Goal: Task Accomplishment & Management: Manage account settings

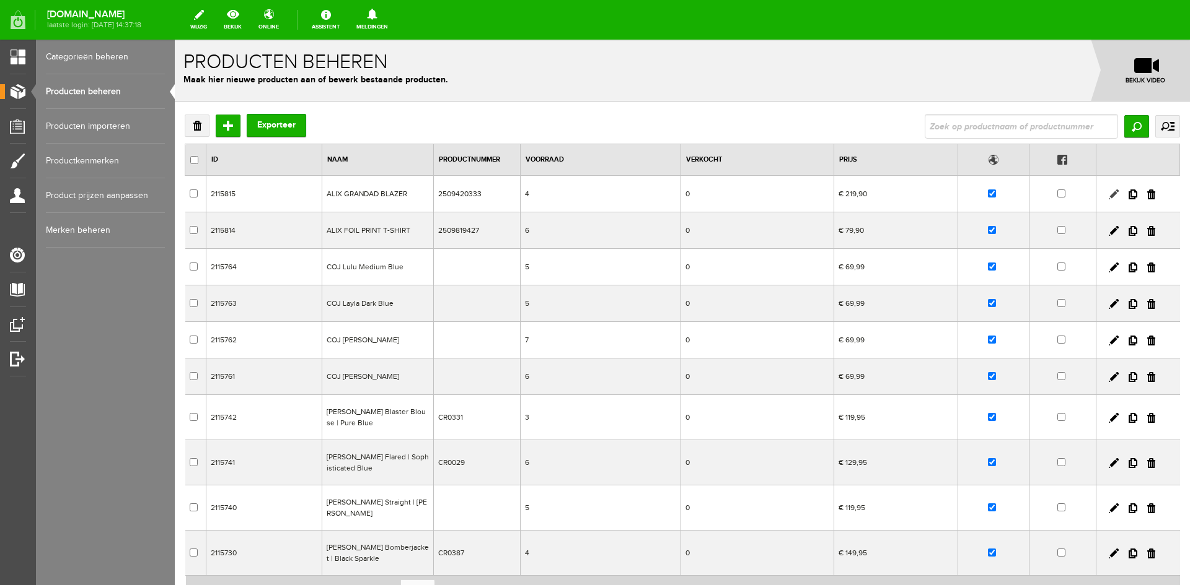
click at [1113, 191] on link at bounding box center [1113, 195] width 10 height 10
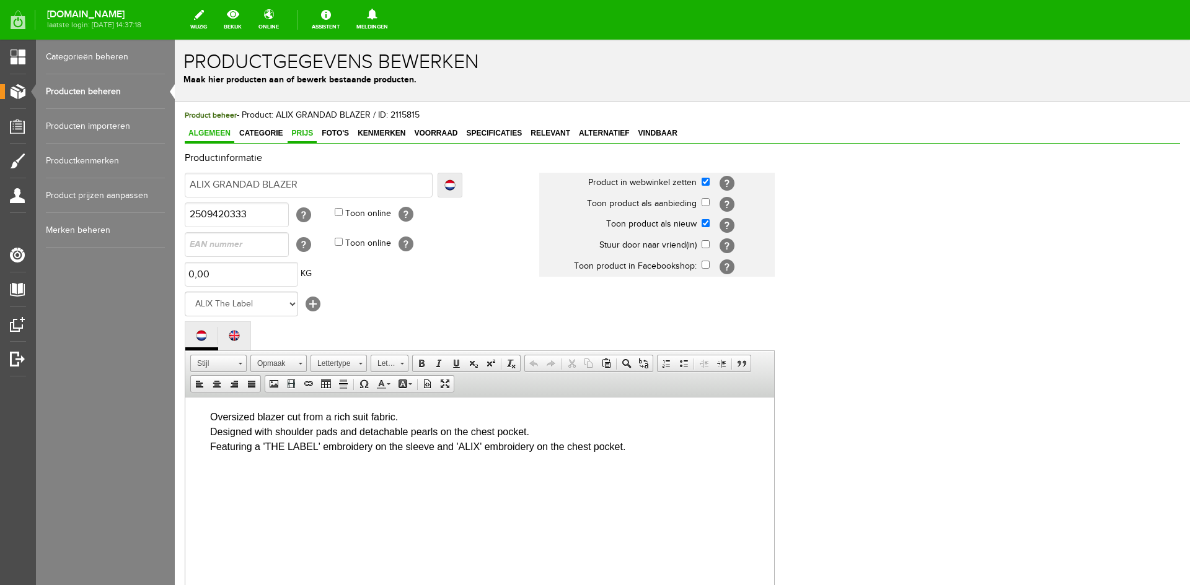
click at [302, 136] on span "Prijs" at bounding box center [301, 133] width 29 height 9
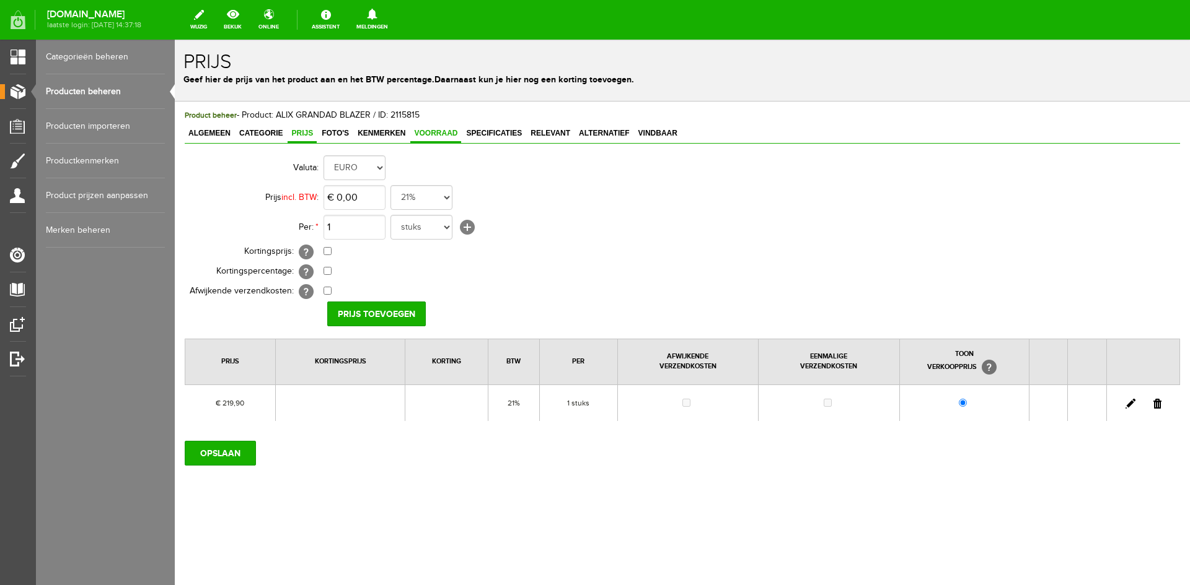
click at [431, 132] on span "Voorraad" at bounding box center [435, 133] width 51 height 9
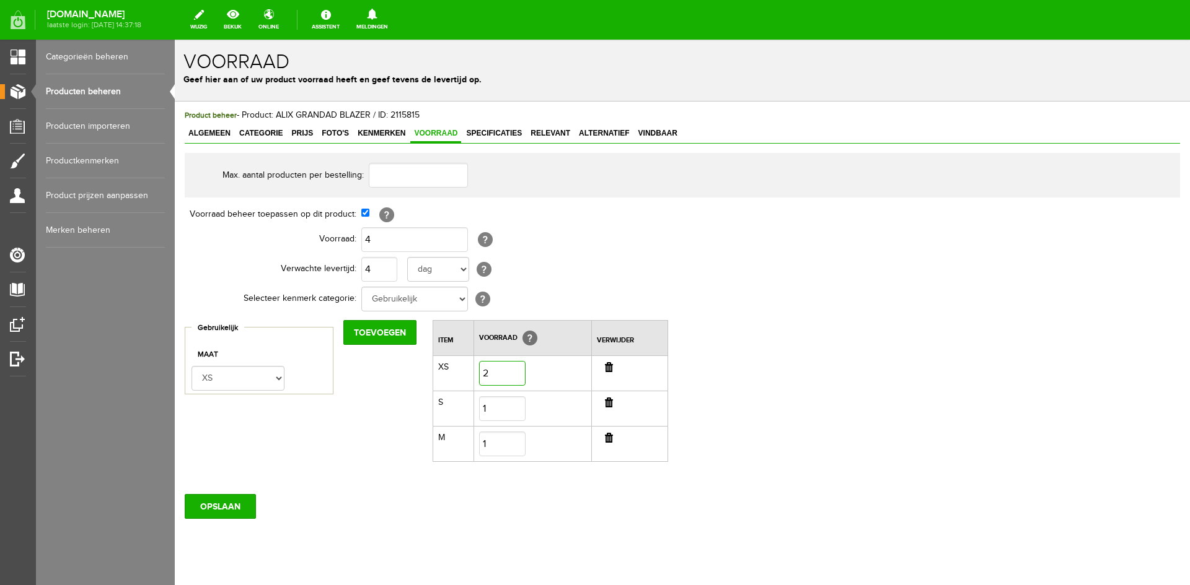
click at [507, 377] on input "2" at bounding box center [502, 373] width 46 height 25
type input "1"
click at [379, 235] on input "4" at bounding box center [414, 239] width 107 height 25
type input "3"
click at [220, 504] on input "OPSLAAN" at bounding box center [220, 506] width 71 height 25
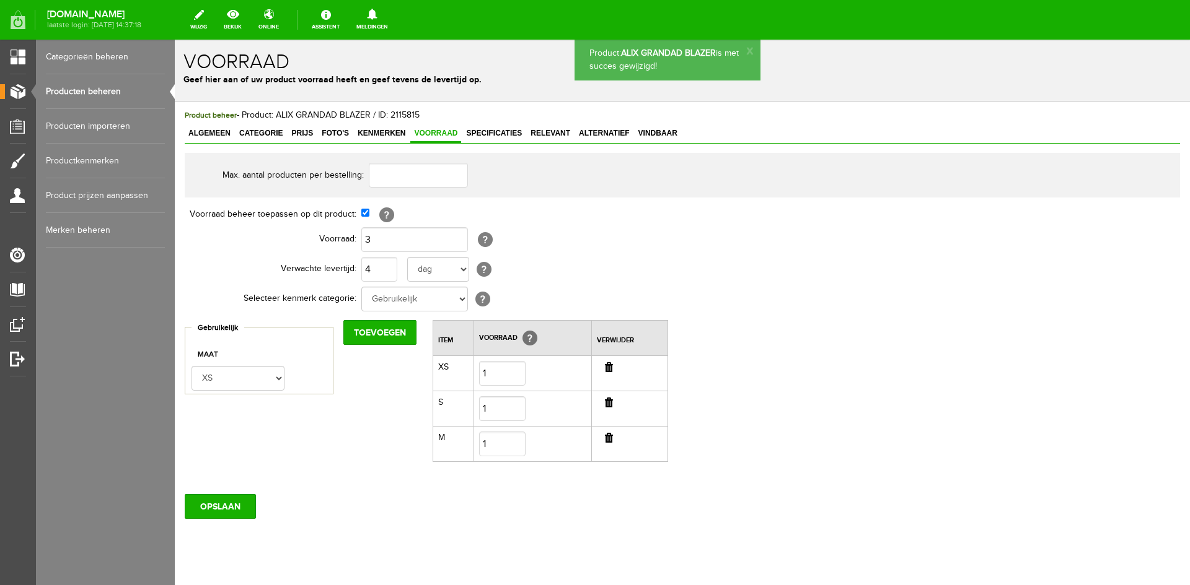
click at [94, 89] on link "Producten beheren" at bounding box center [105, 91] width 119 height 35
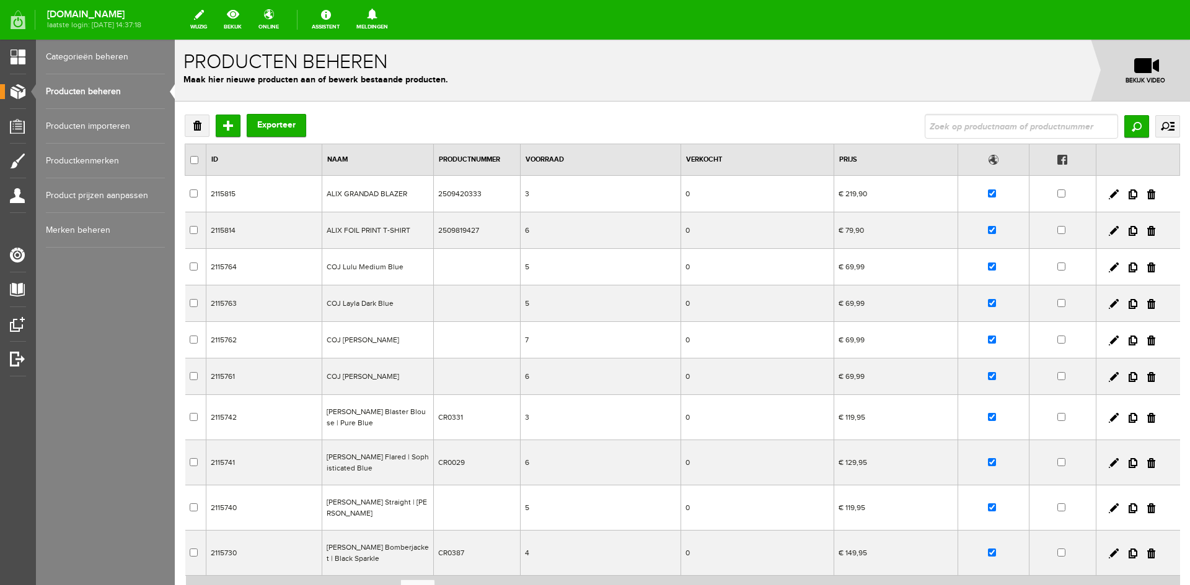
click at [94, 89] on link "Producten beheren" at bounding box center [105, 91] width 119 height 35
